Goal: Task Accomplishment & Management: Complete application form

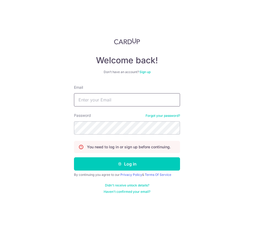
click at [109, 98] on input "Email" at bounding box center [127, 99] width 106 height 13
type input "div@eyebracesclinic.com"
click at [74, 157] on button "Log in" at bounding box center [127, 163] width 106 height 13
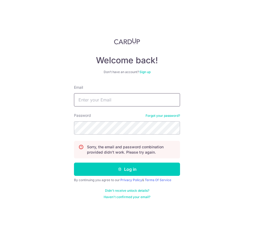
click at [126, 100] on input "Email" at bounding box center [127, 99] width 106 height 13
type input "[EMAIL_ADDRESS][DOMAIN_NAME]"
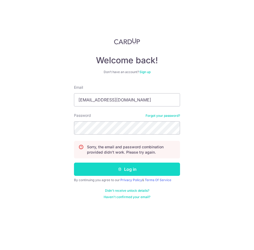
click at [137, 173] on button "Log in" at bounding box center [127, 169] width 106 height 13
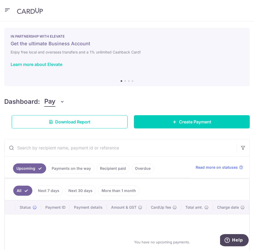
click at [10, 9] on icon "button" at bounding box center [7, 10] width 6 height 7
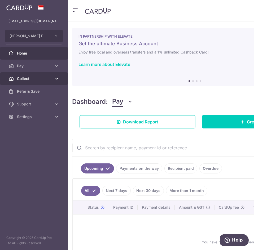
click at [53, 77] on link "Collect" at bounding box center [34, 78] width 68 height 13
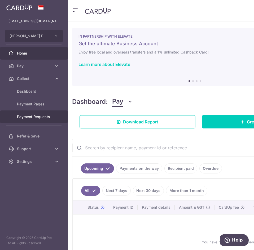
click at [47, 119] on span "Payment Requests" at bounding box center [34, 116] width 35 height 5
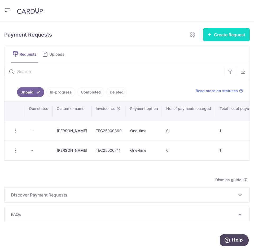
click at [227, 34] on button "Create Request" at bounding box center [226, 34] width 47 height 13
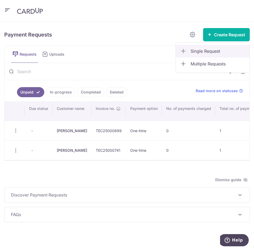
click at [203, 54] on span "Single Request" at bounding box center [217, 51] width 55 height 6
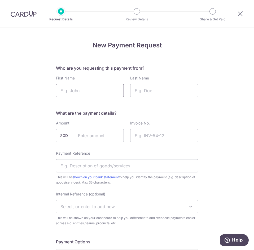
click at [99, 86] on input "First Name" at bounding box center [90, 90] width 68 height 13
type input "Chloe"
type input "Qiang"
click at [91, 138] on input "text" at bounding box center [90, 135] width 68 height 13
type input "545.00"
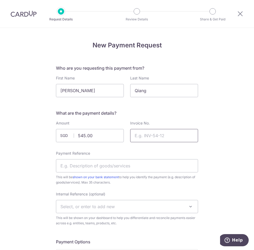
click at [158, 135] on input "Invoice No." at bounding box center [164, 135] width 68 height 13
paste input "OR-TEC25000903"
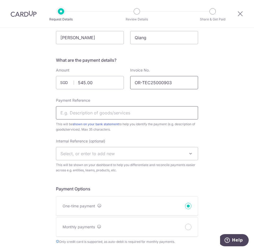
type input "OR-TEC25000903"
click at [100, 111] on input "Payment Reference" at bounding box center [127, 112] width 142 height 13
type input "Right lens replacement"
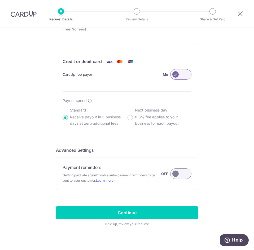
scroll to position [340, 0]
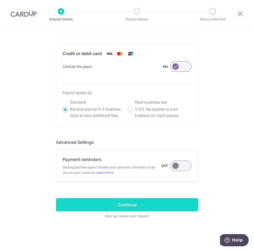
click at [164, 205] on input "Continue" at bounding box center [127, 204] width 142 height 13
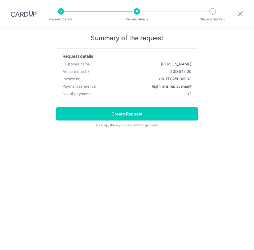
click at [132, 112] on input "Create Request" at bounding box center [127, 113] width 142 height 13
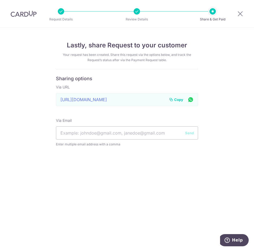
click at [178, 98] on span "Copy" at bounding box center [178, 99] width 9 height 5
click at [241, 13] on icon at bounding box center [240, 13] width 6 height 7
